Goal: Information Seeking & Learning: Learn about a topic

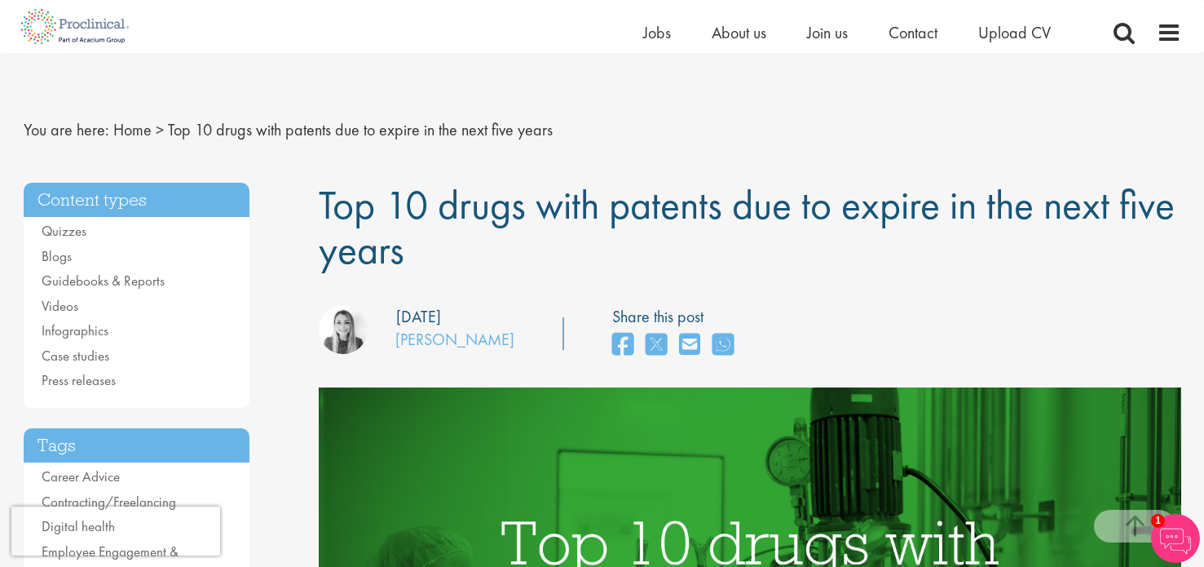
select select "English"
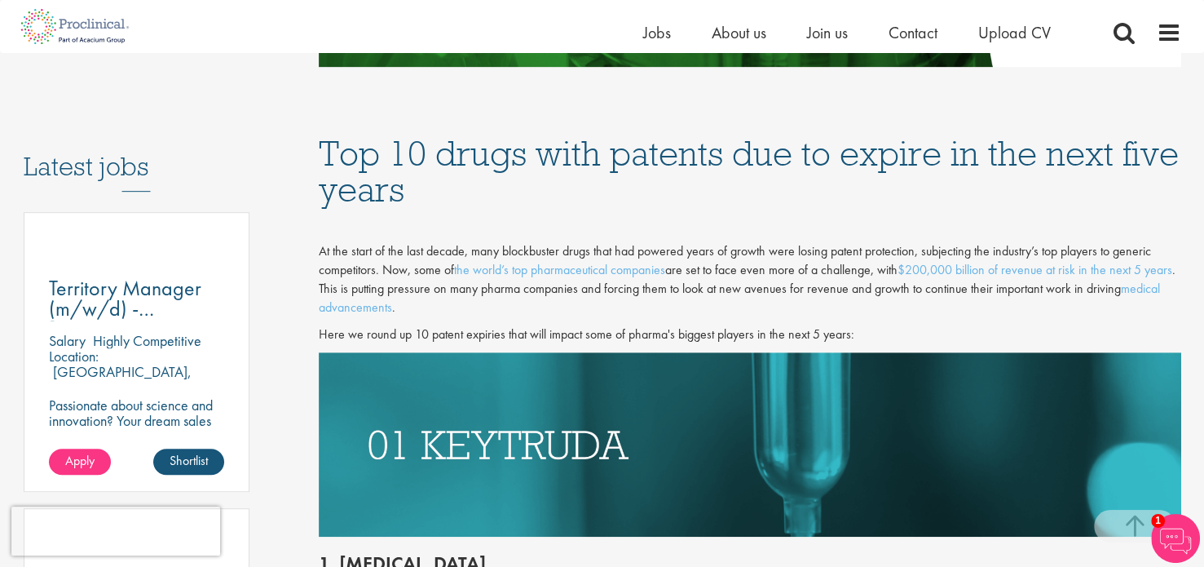
scroll to position [777, 0]
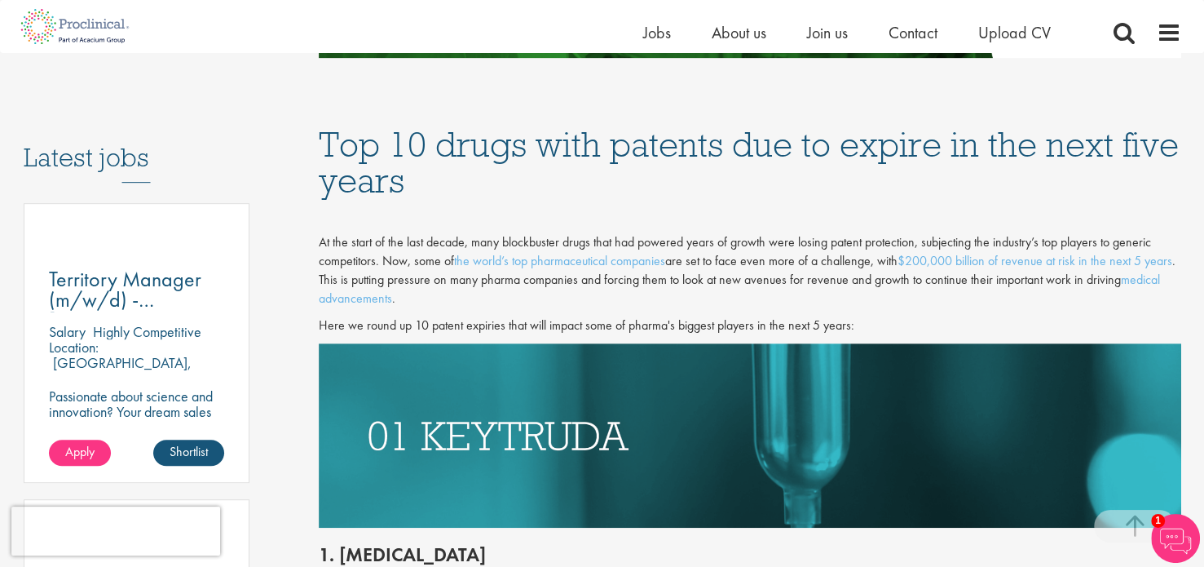
click at [1177, 541] on img at bounding box center [1175, 538] width 49 height 49
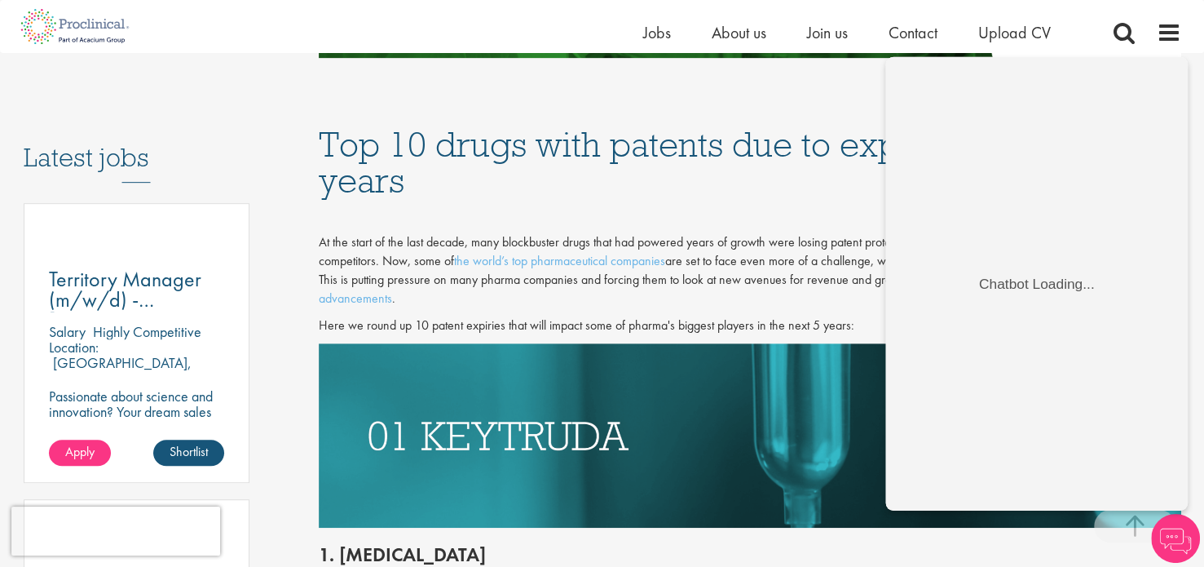
scroll to position [0, 0]
click at [747, 376] on img at bounding box center [750, 435] width 863 height 184
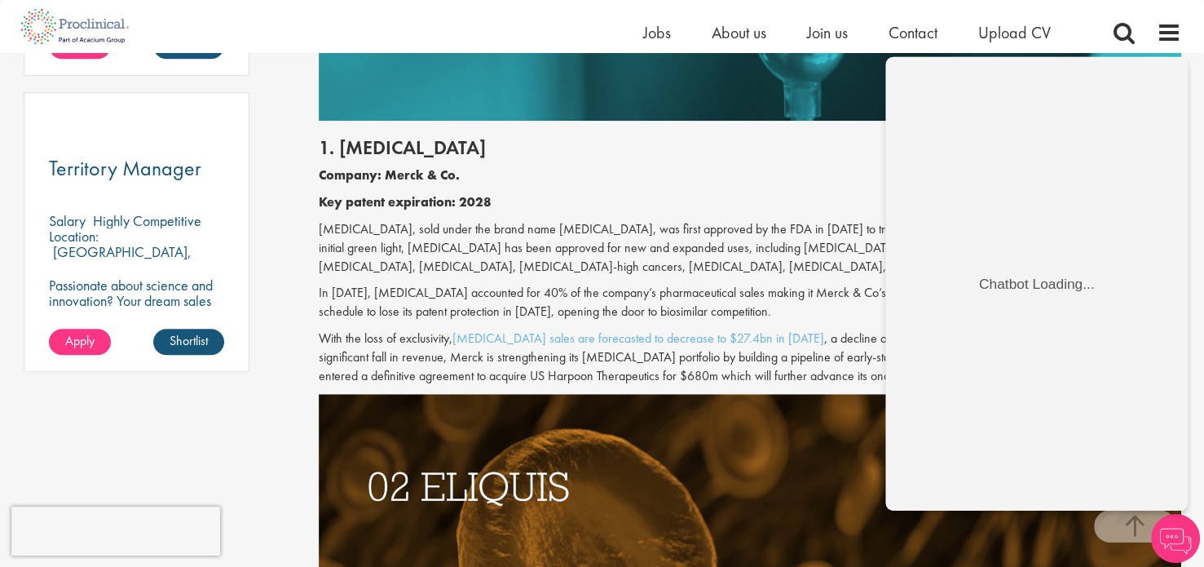
scroll to position [1184, 0]
drag, startPoint x: 845, startPoint y: 519, endPoint x: 1099, endPoint y: 511, distance: 254.5
click at [648, 466] on img at bounding box center [750, 486] width 863 height 184
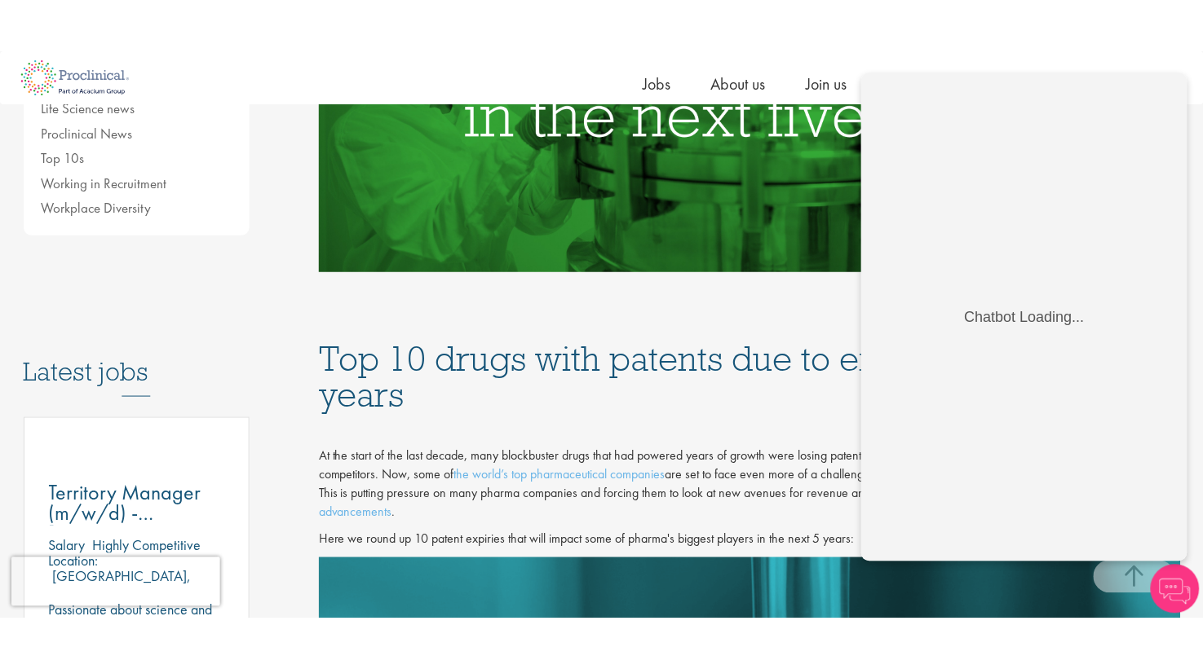
scroll to position [615, 0]
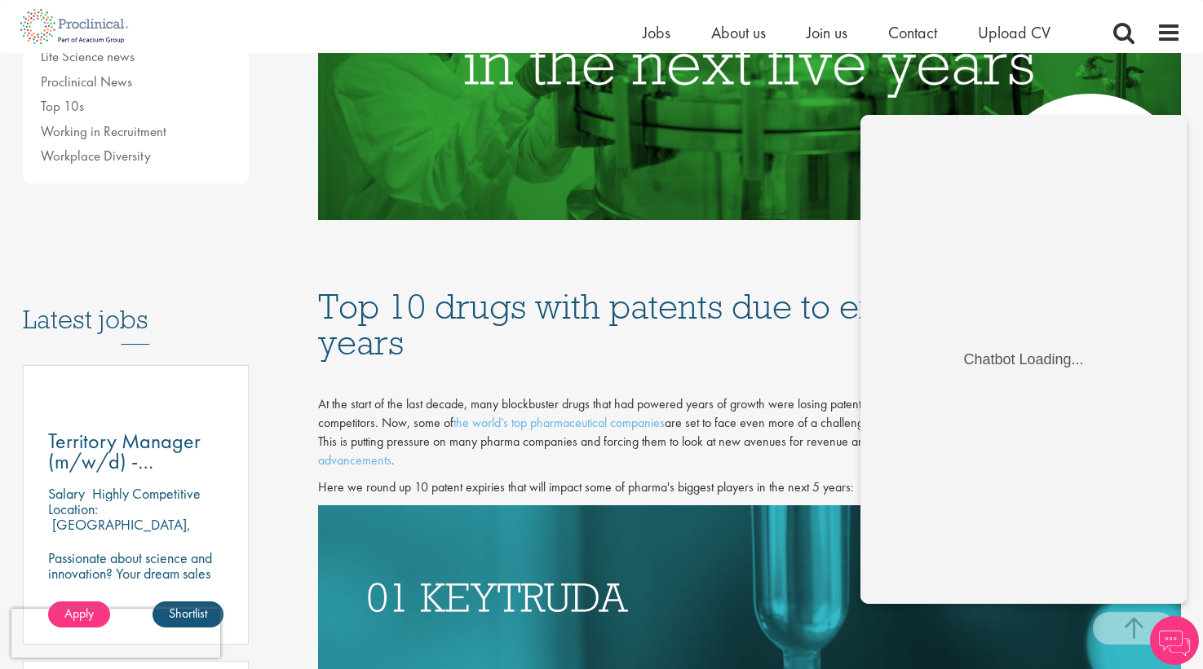
click at [796, 381] on p at bounding box center [749, 378] width 863 height 19
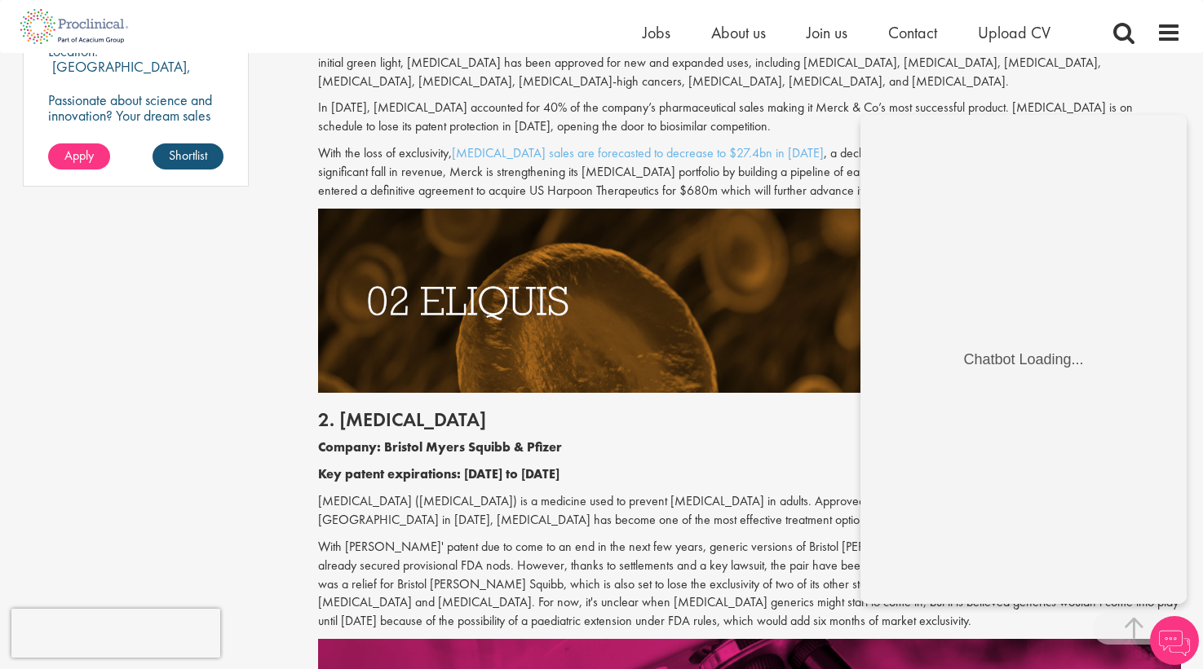
scroll to position [1429, 0]
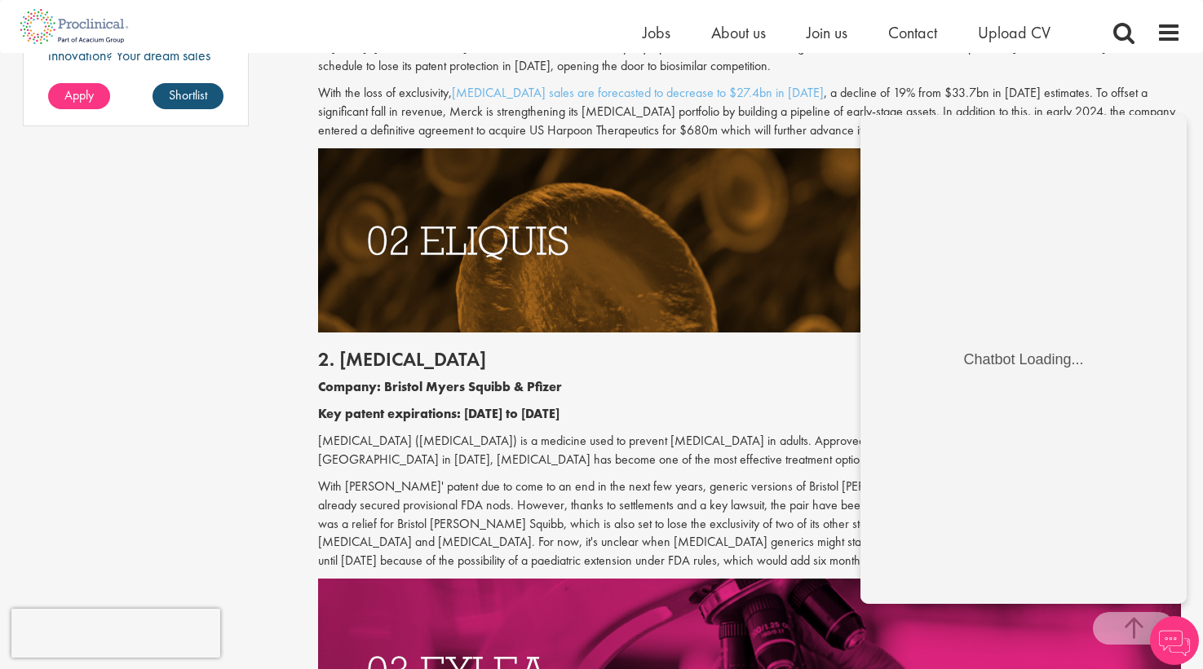
click at [691, 541] on p "With [PERSON_NAME]' patent due to come to an end in the next few years, generic…" at bounding box center [749, 524] width 863 height 93
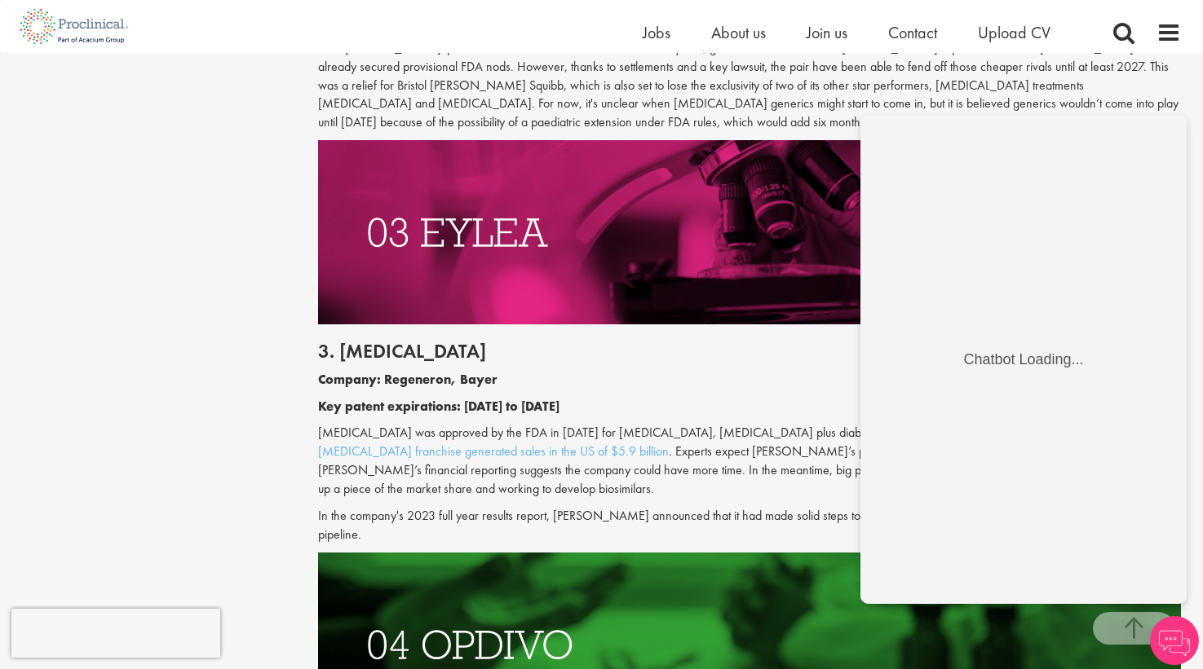
scroll to position [1756, 0]
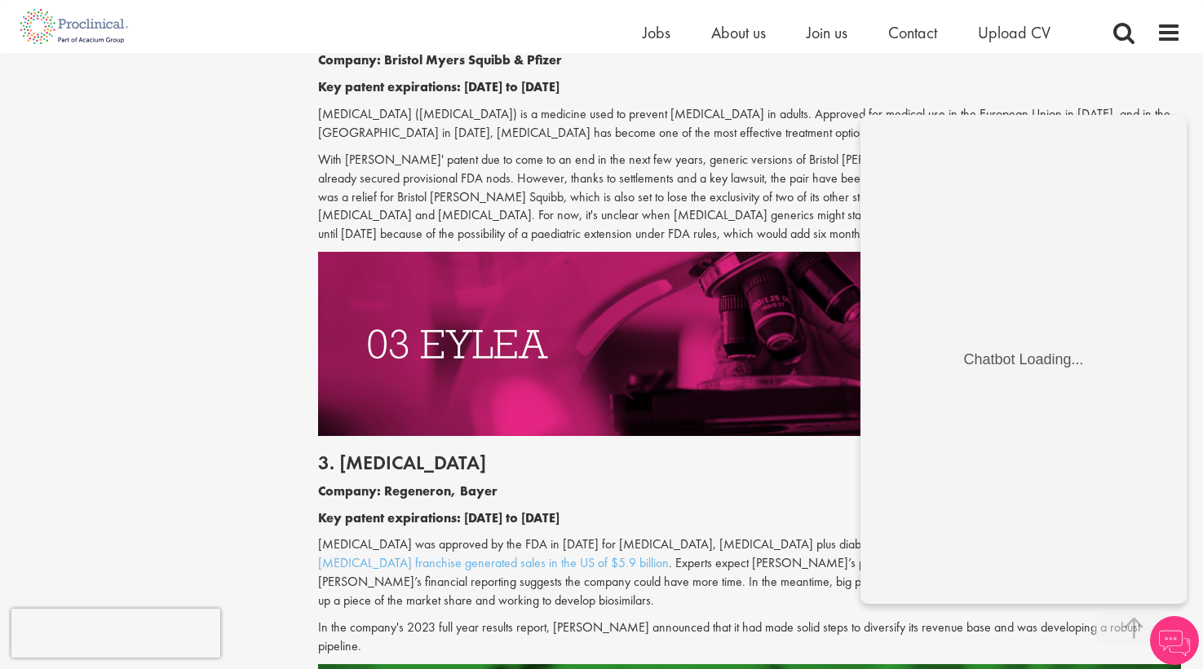
drag, startPoint x: 1209, startPoint y: 203, endPoint x: 792, endPoint y: 333, distance: 437.1
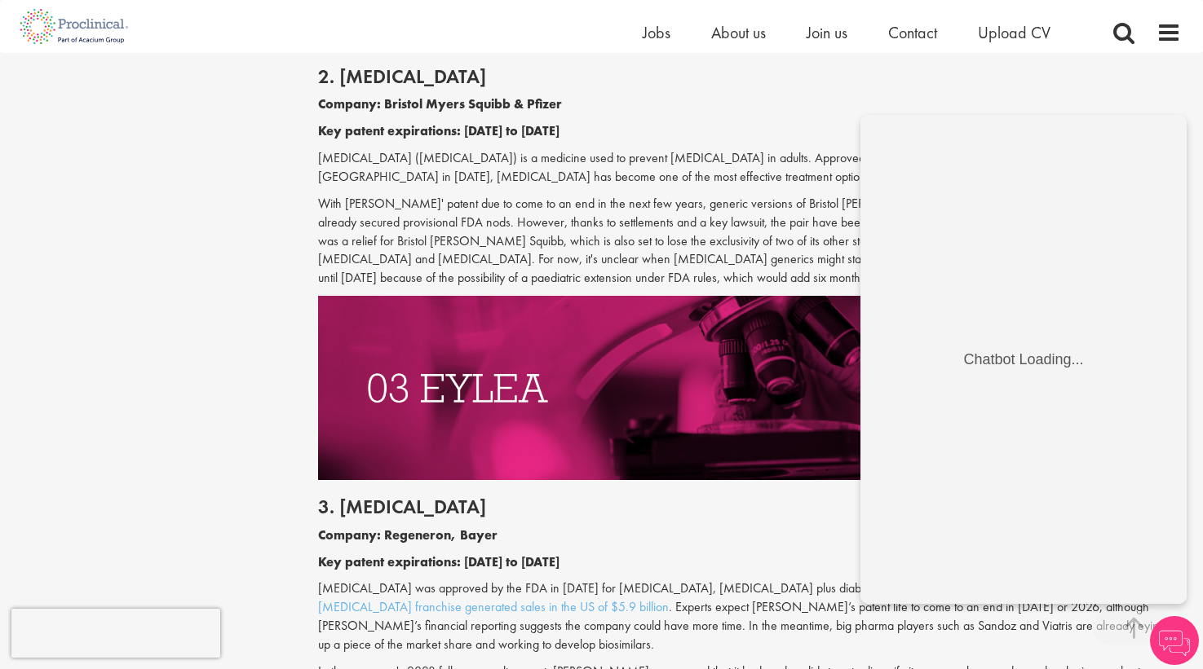
scroll to position [1675, 0]
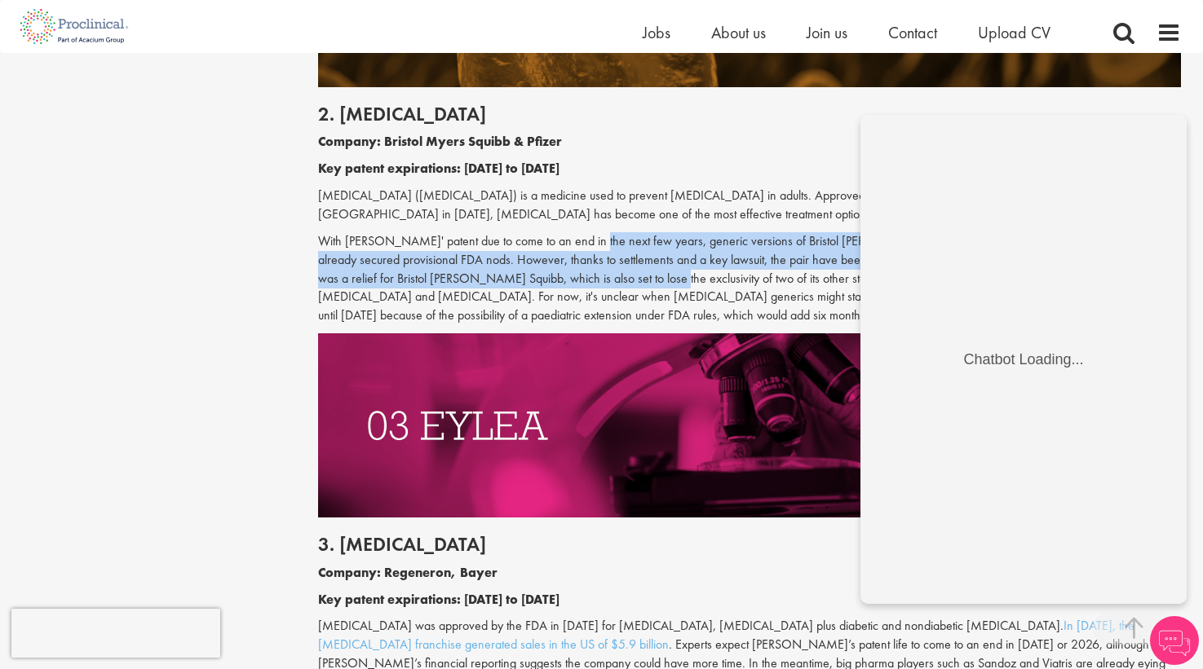
drag, startPoint x: 568, startPoint y: 272, endPoint x: 576, endPoint y: 249, distance: 24.2
click at [576, 249] on p "With [PERSON_NAME]' patent due to come to an end in the next few years, generic…" at bounding box center [749, 278] width 863 height 93
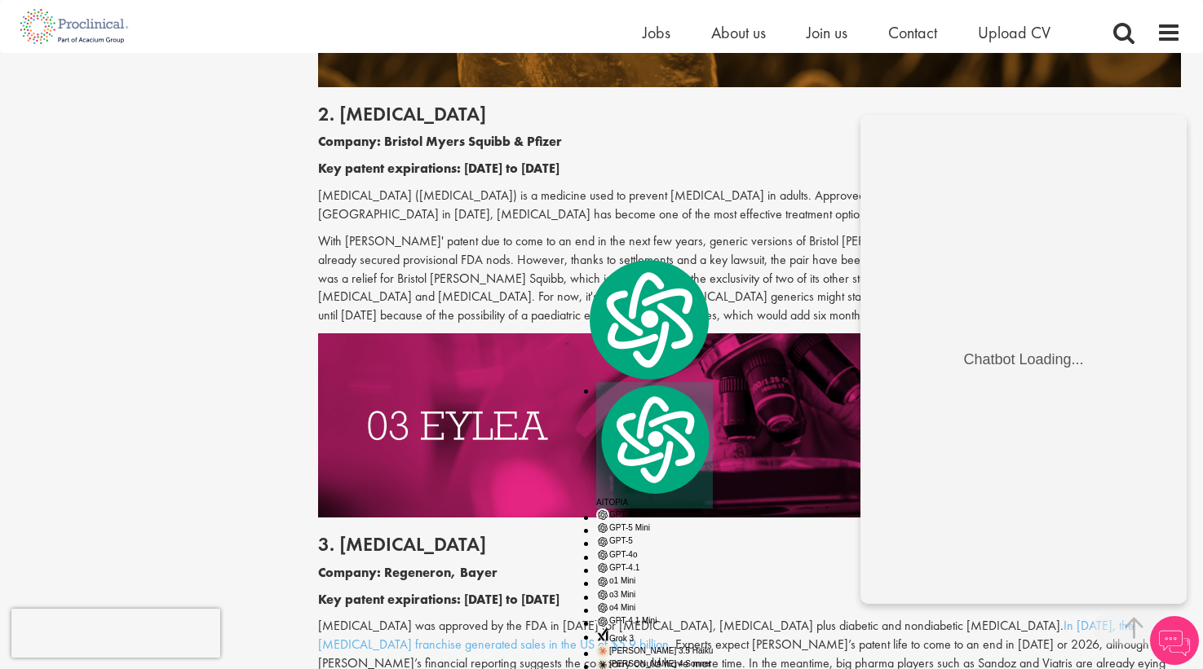
click at [609, 205] on p "[MEDICAL_DATA] ([MEDICAL_DATA]) is a medicine used to prevent [MEDICAL_DATA] in…" at bounding box center [749, 206] width 863 height 38
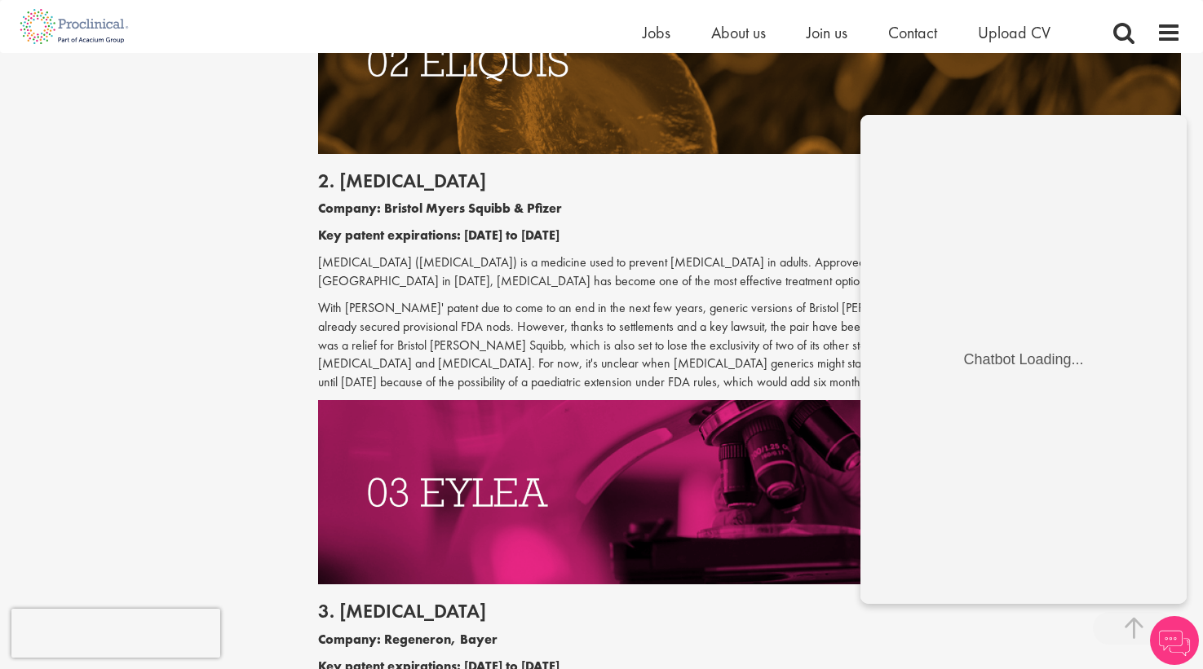
scroll to position [1627, 0]
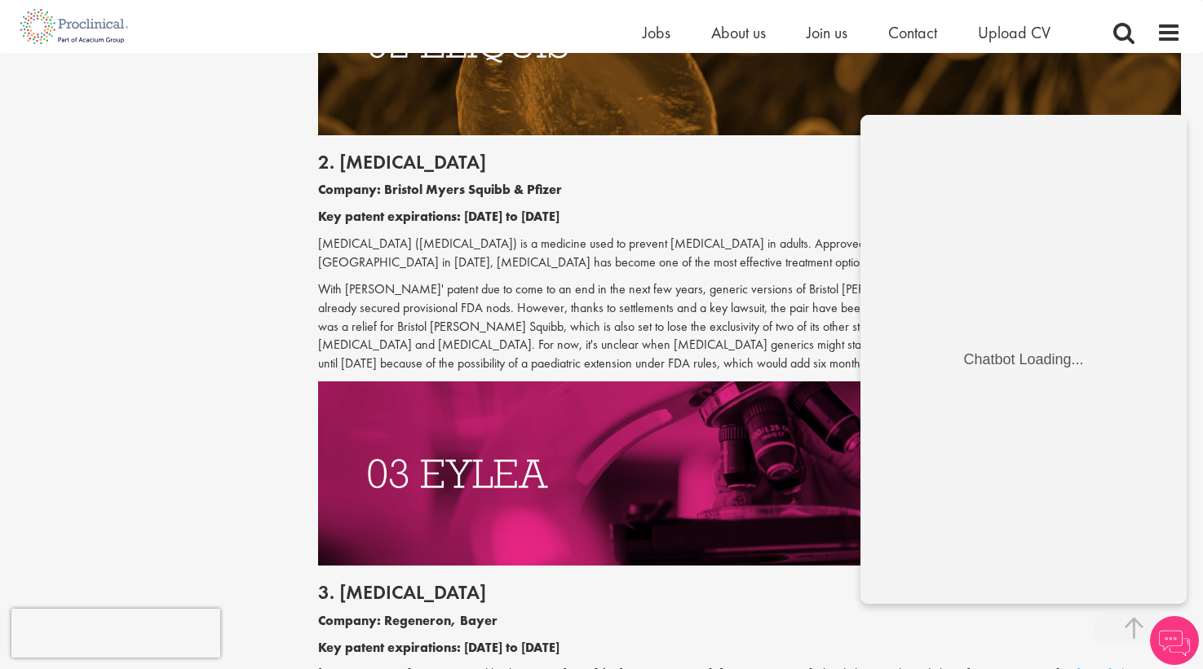
click at [690, 566] on p "Company: Regeneron, Bayer" at bounding box center [749, 621] width 863 height 19
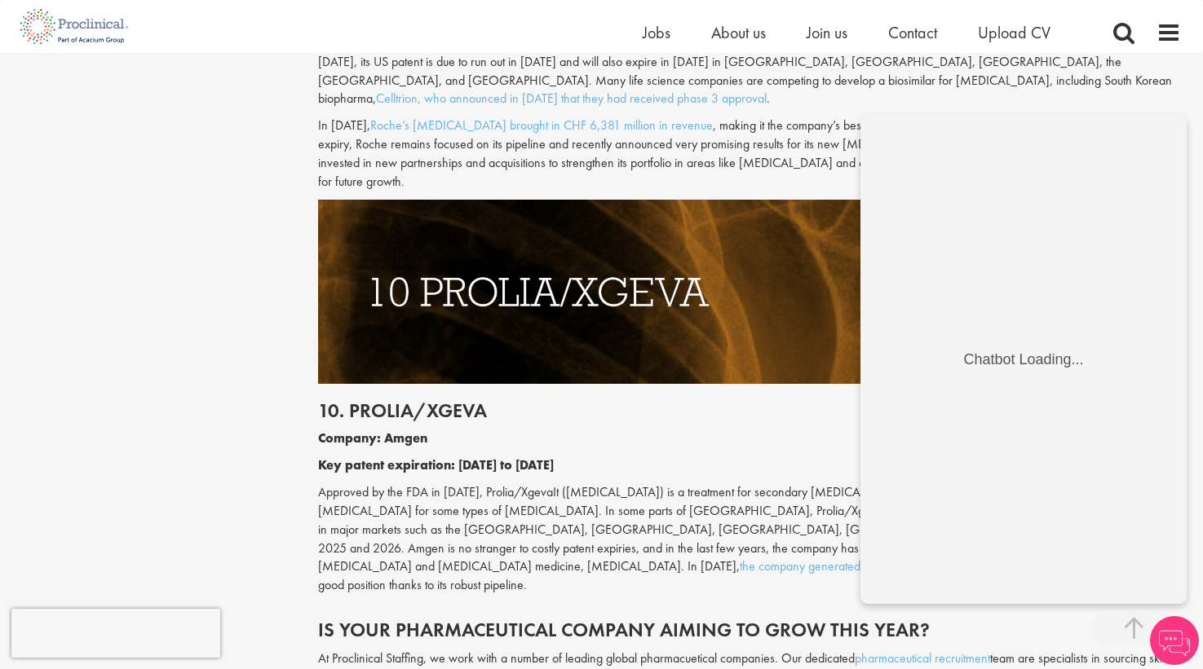
scroll to position [4962, 0]
